Goal: Task Accomplishment & Management: Manage account settings

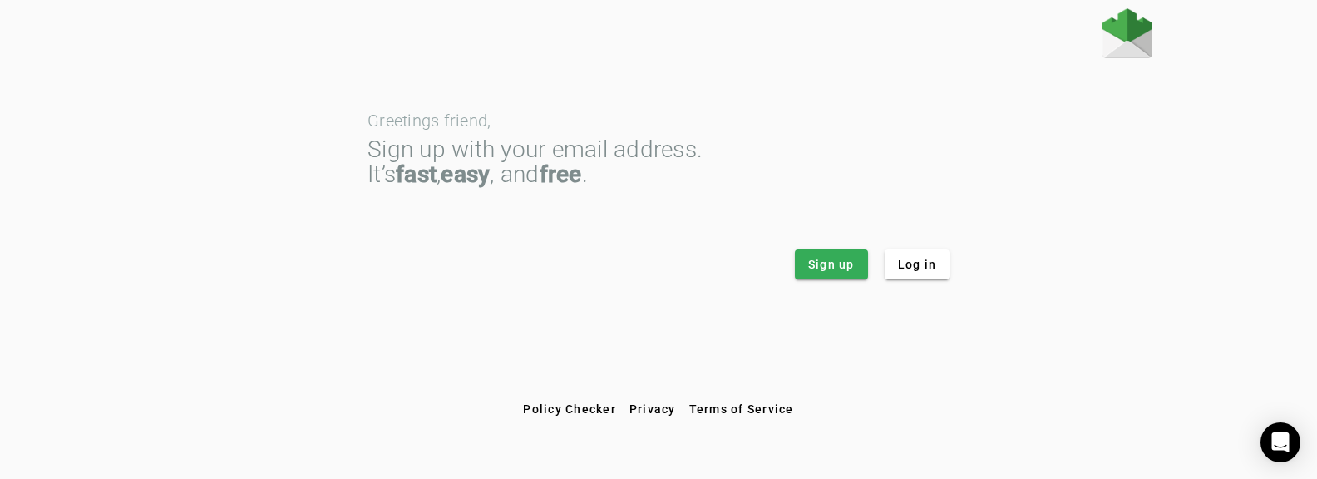
click at [199, 368] on div "Greetings friend, Sign up with your email address. It’s fast , easy , and free …" at bounding box center [658, 201] width 1317 height 386
click at [928, 259] on span "Log in" at bounding box center [917, 264] width 39 height 17
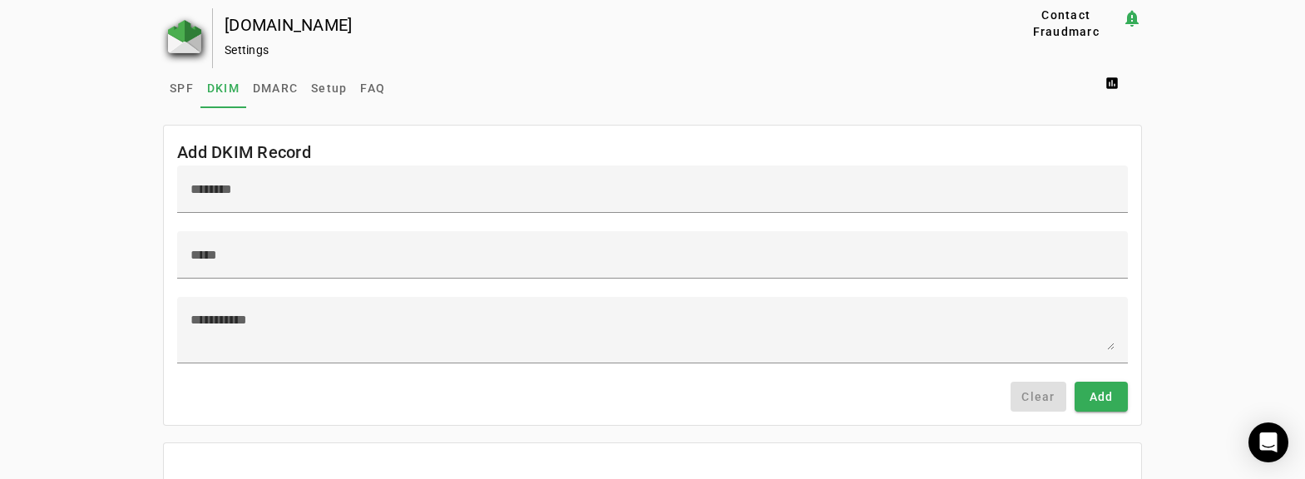
click at [176, 33] on img at bounding box center [184, 36] width 33 height 33
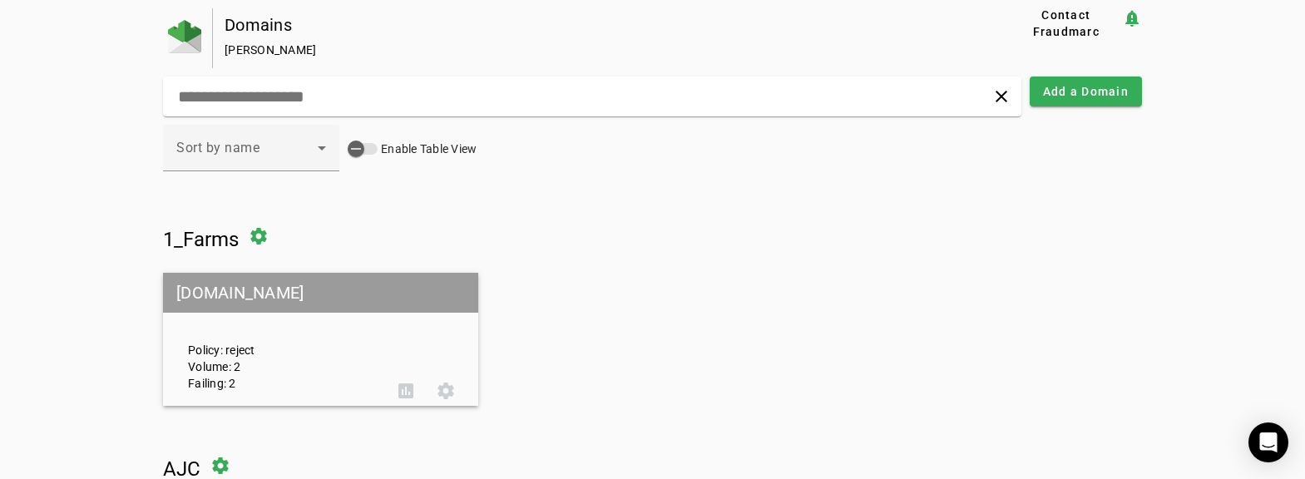
scroll to position [166, 0]
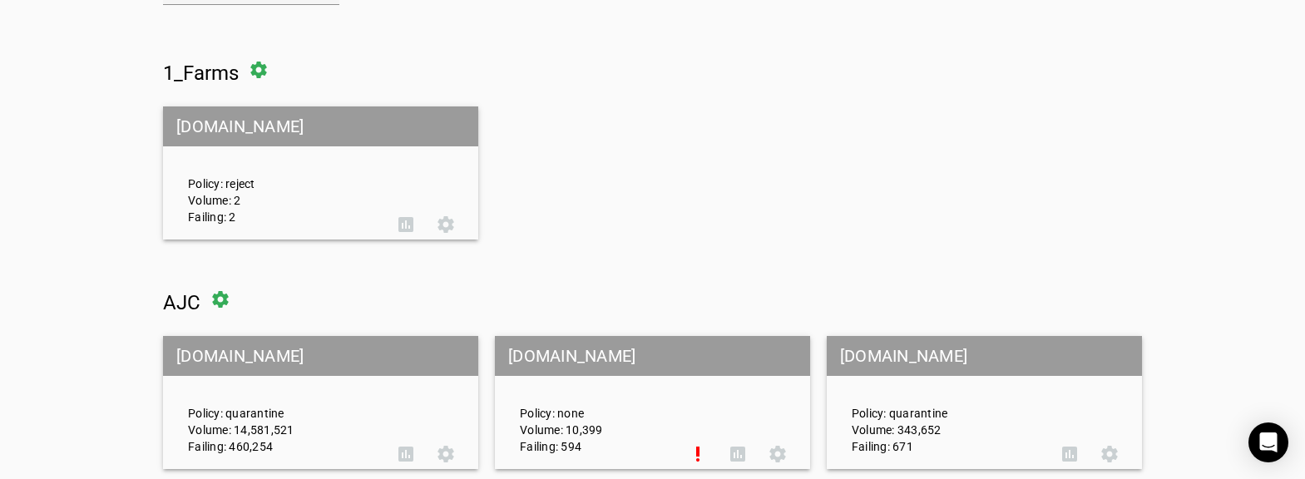
click at [862, 356] on mat-grid-tile-header "[DOMAIN_NAME]" at bounding box center [984, 356] width 315 height 40
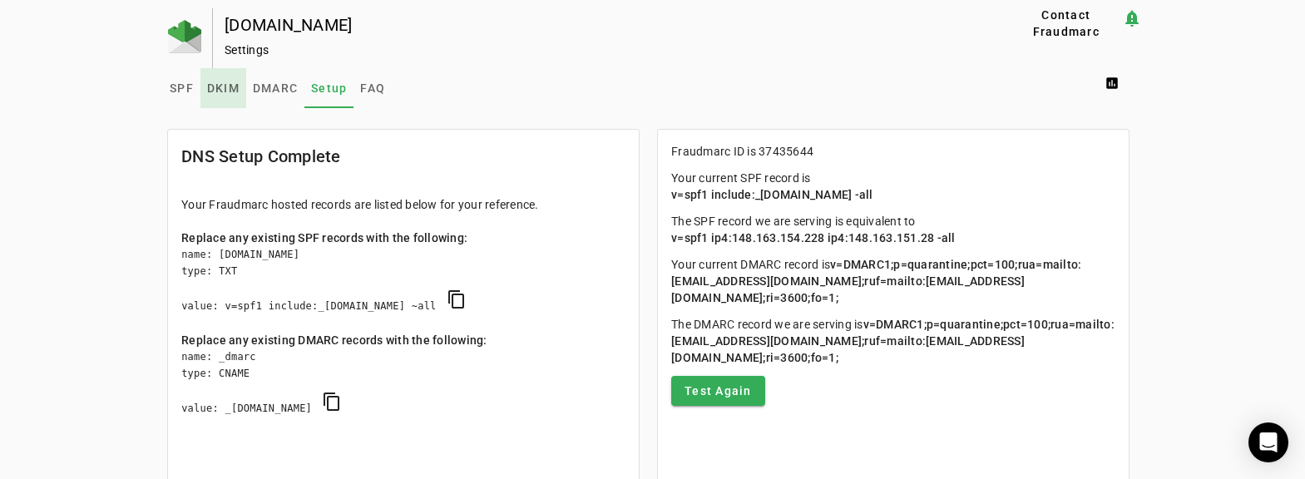
click at [218, 86] on span "DKIM" at bounding box center [223, 88] width 32 height 12
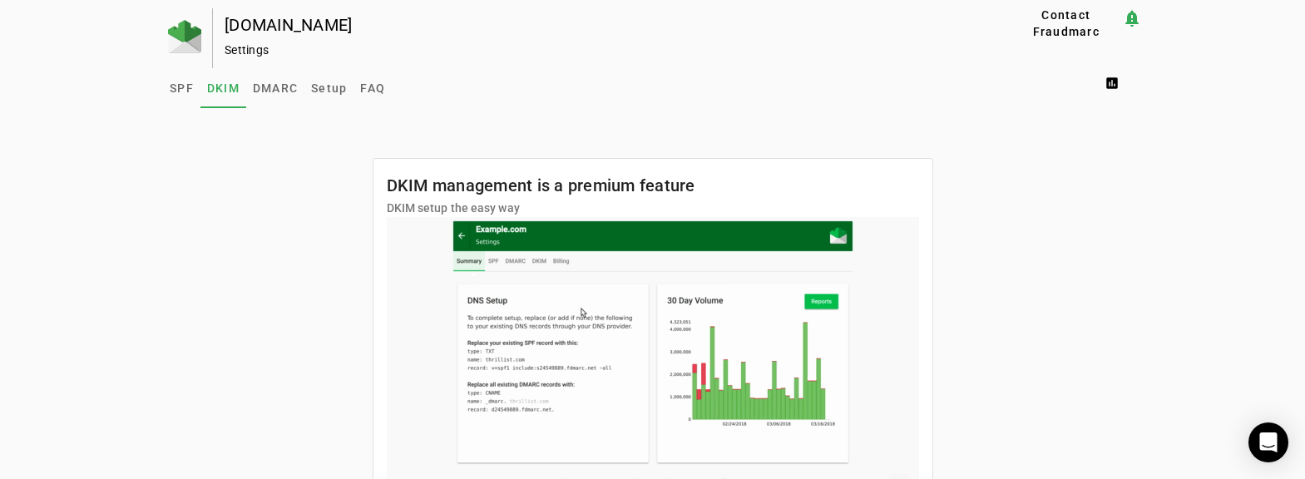
click at [47, 161] on div "[DOMAIN_NAME] Settings Contact Fraudmarc notification_important Settings SPF DK…" at bounding box center [652, 301] width 1305 height 586
click at [622, 86] on div "SPF DKIM DMARC Setup FAQ assessment" at bounding box center [652, 88] width 979 height 40
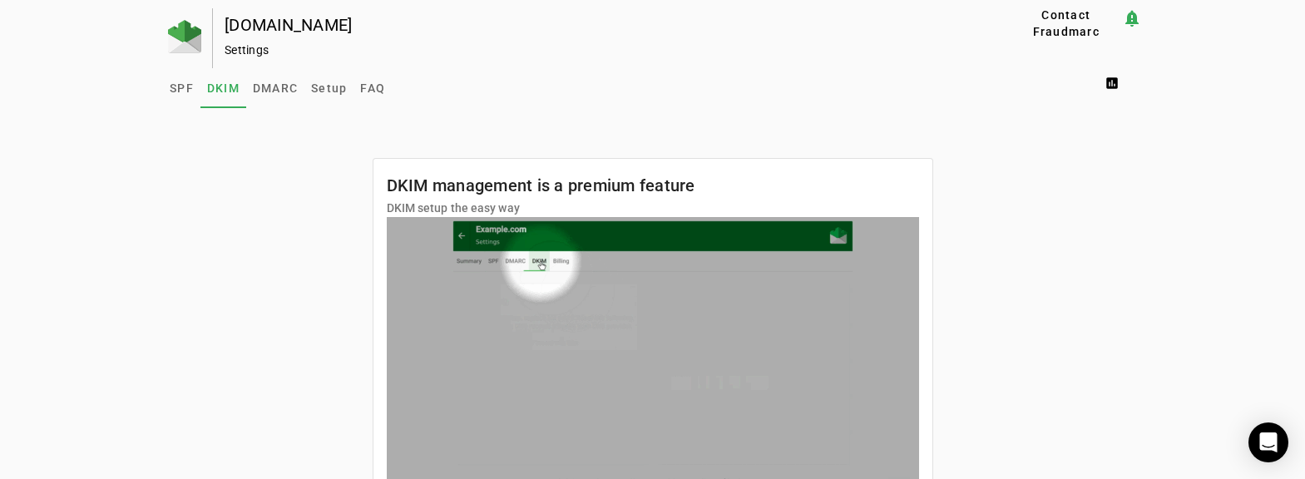
click at [137, 273] on div "[DOMAIN_NAME] Settings Contact Fraudmarc notification_important Settings SPF DK…" at bounding box center [652, 301] width 1305 height 586
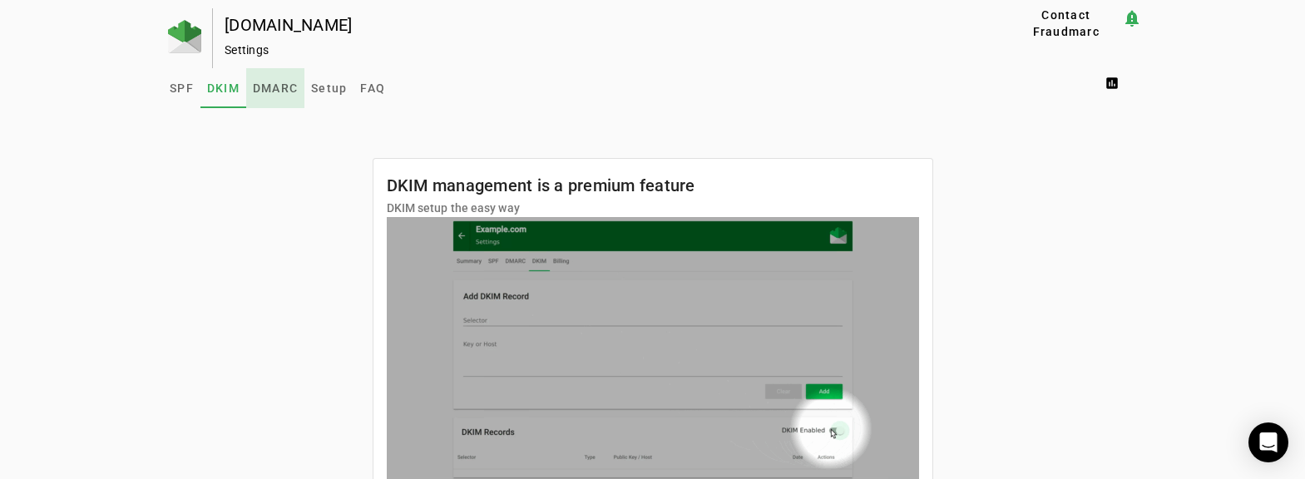
click at [264, 84] on span "DMARC" at bounding box center [275, 88] width 45 height 12
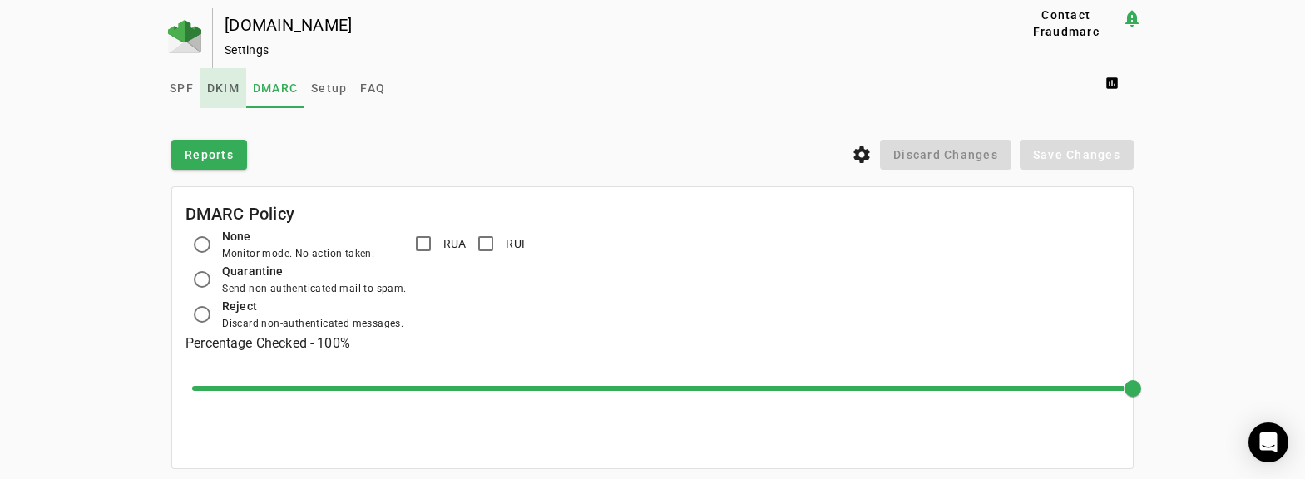
click at [228, 85] on span "DKIM" at bounding box center [223, 88] width 32 height 12
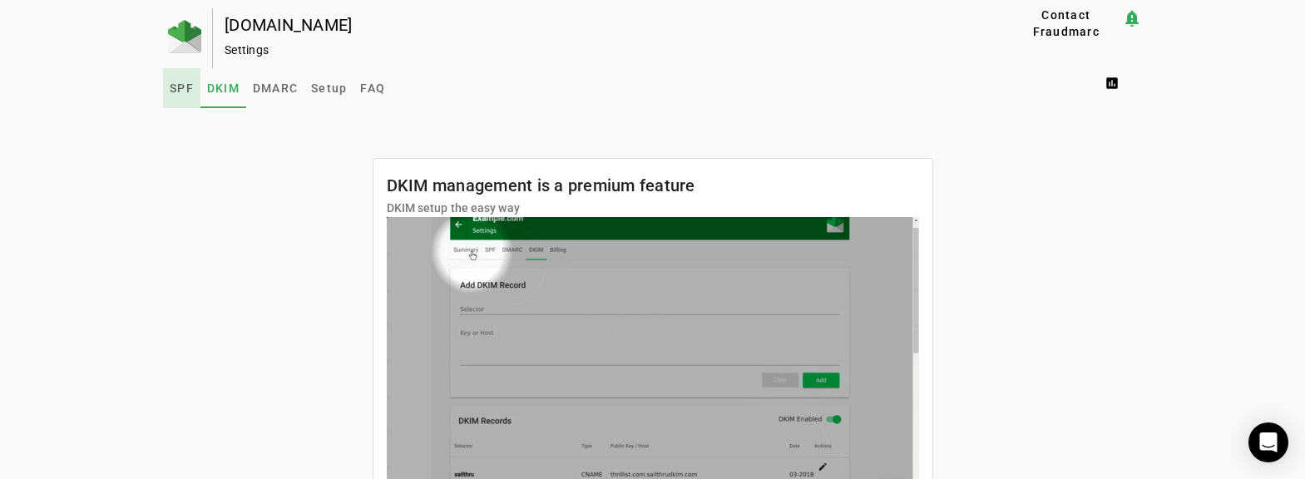
click at [179, 87] on span "SPF" at bounding box center [182, 88] width 24 height 12
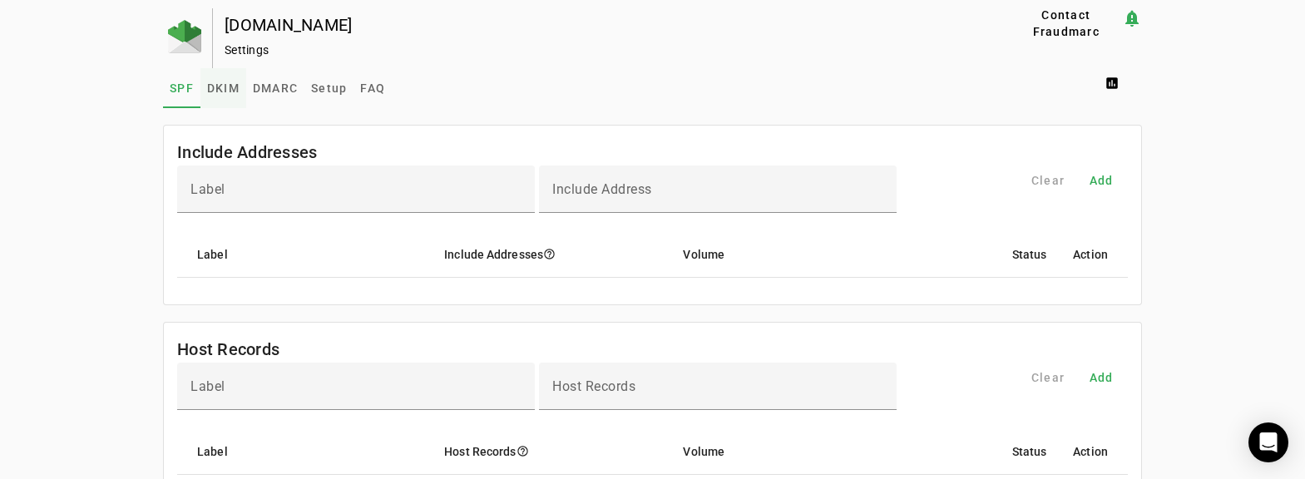
click at [217, 91] on span "DKIM" at bounding box center [223, 88] width 32 height 12
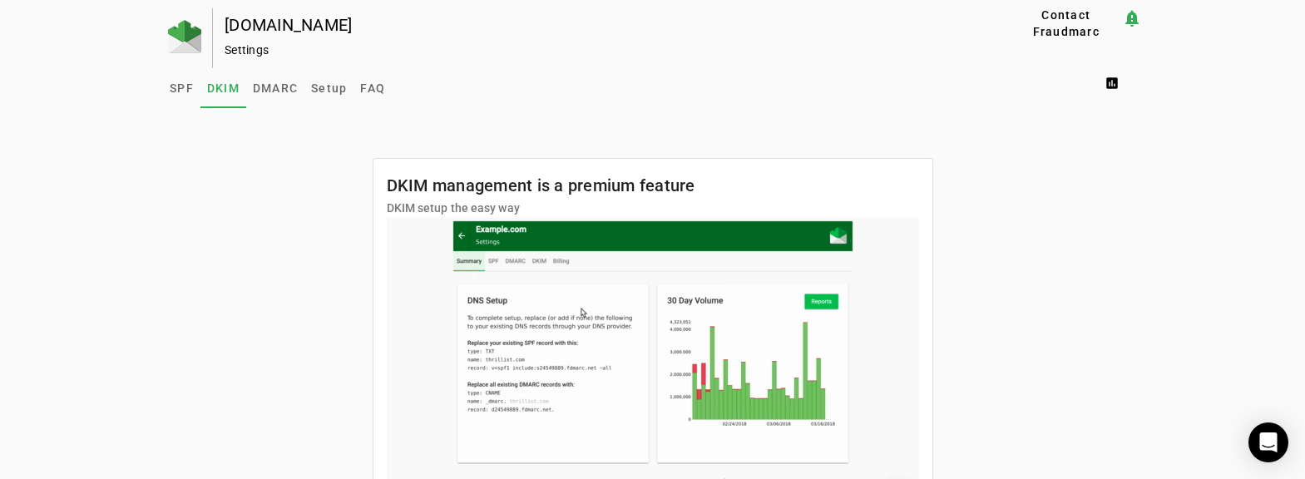
click at [1107, 242] on div "DKIM management is a premium feature DKIM setup the easy way Upgrade" at bounding box center [652, 351] width 979 height 453
click at [1279, 40] on div "[DOMAIN_NAME] Settings Contact Fraudmarc notification_important Settings SPF DK…" at bounding box center [652, 301] width 1305 height 586
